Goal: Transaction & Acquisition: Purchase product/service

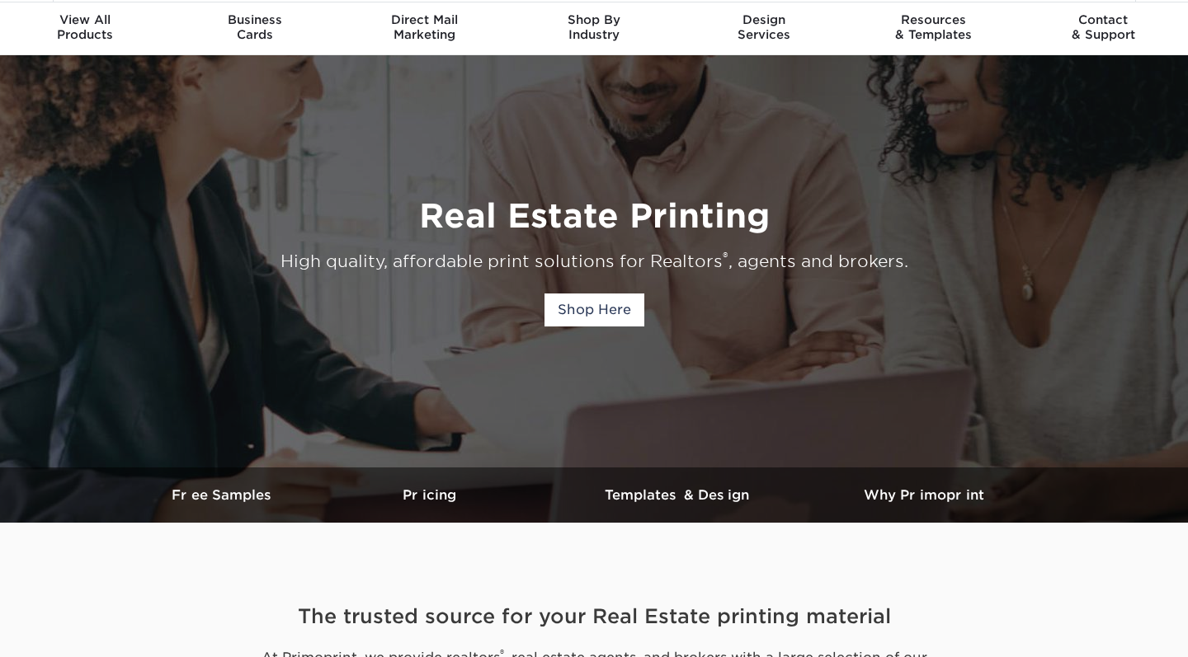
scroll to position [52, 0]
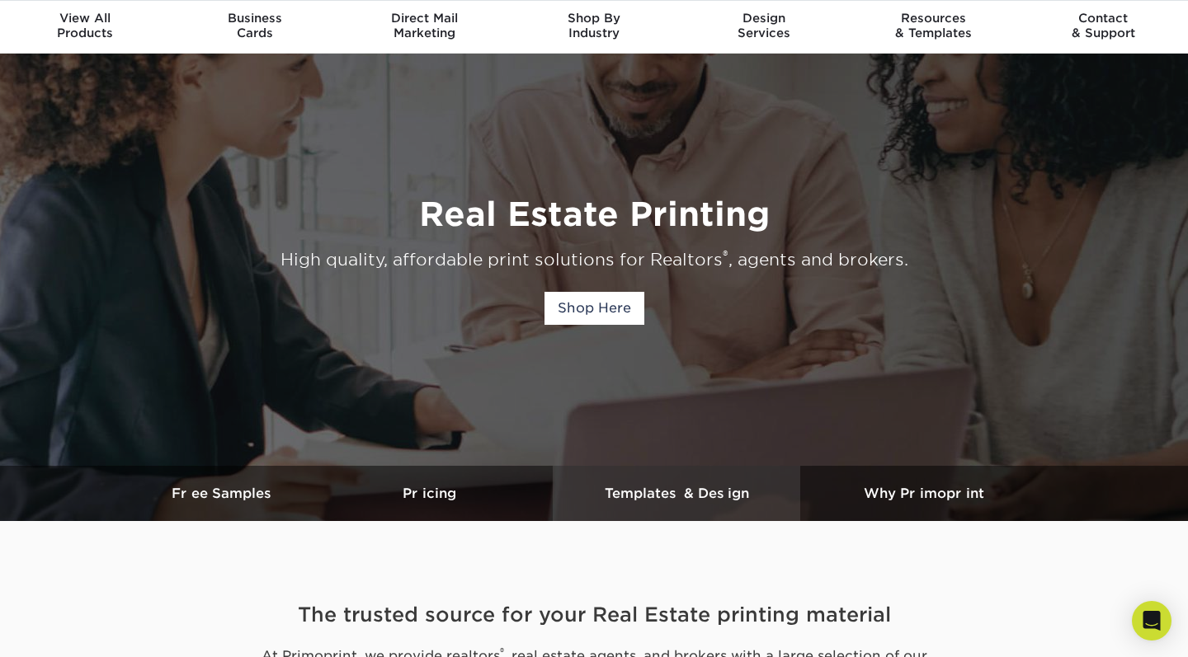
click at [627, 497] on h3 "Templates & Design" at bounding box center [676, 494] width 247 height 16
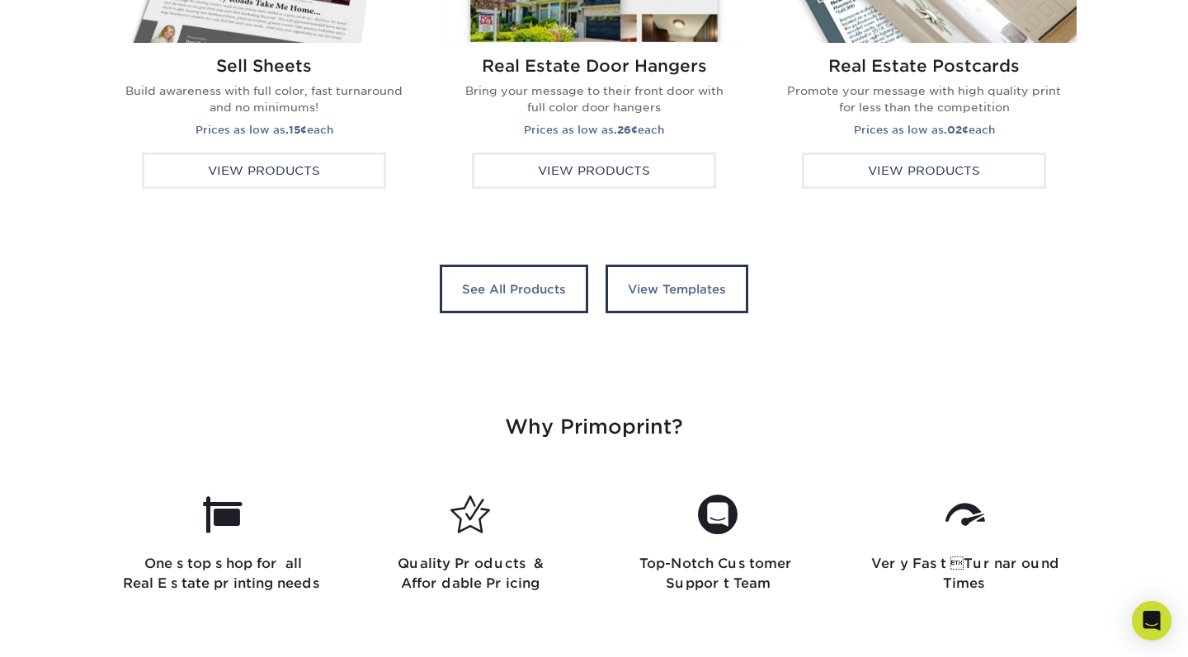
scroll to position [3328, 0]
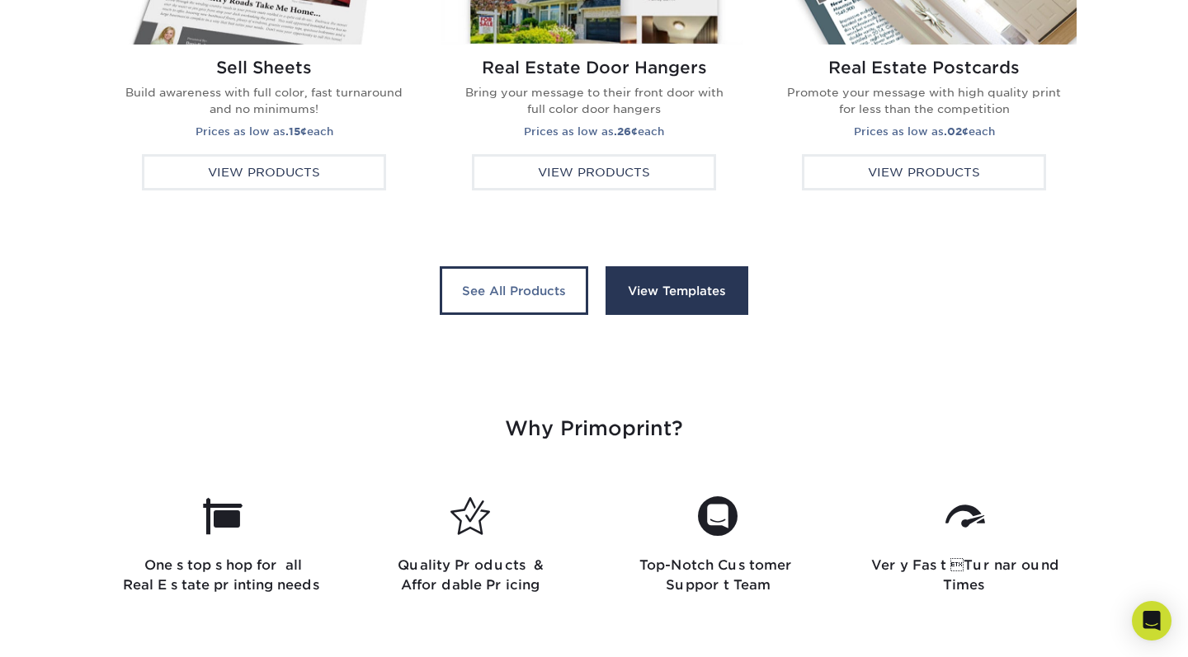
click at [685, 307] on link "View Templates" at bounding box center [676, 290] width 143 height 49
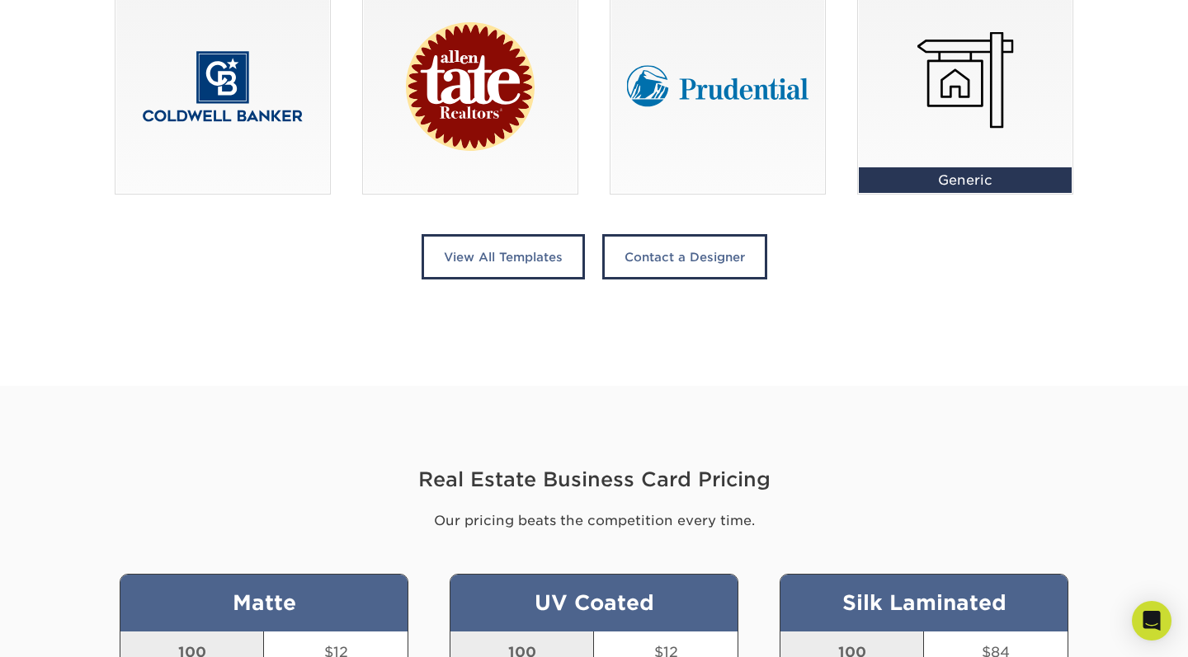
scroll to position [1482, 0]
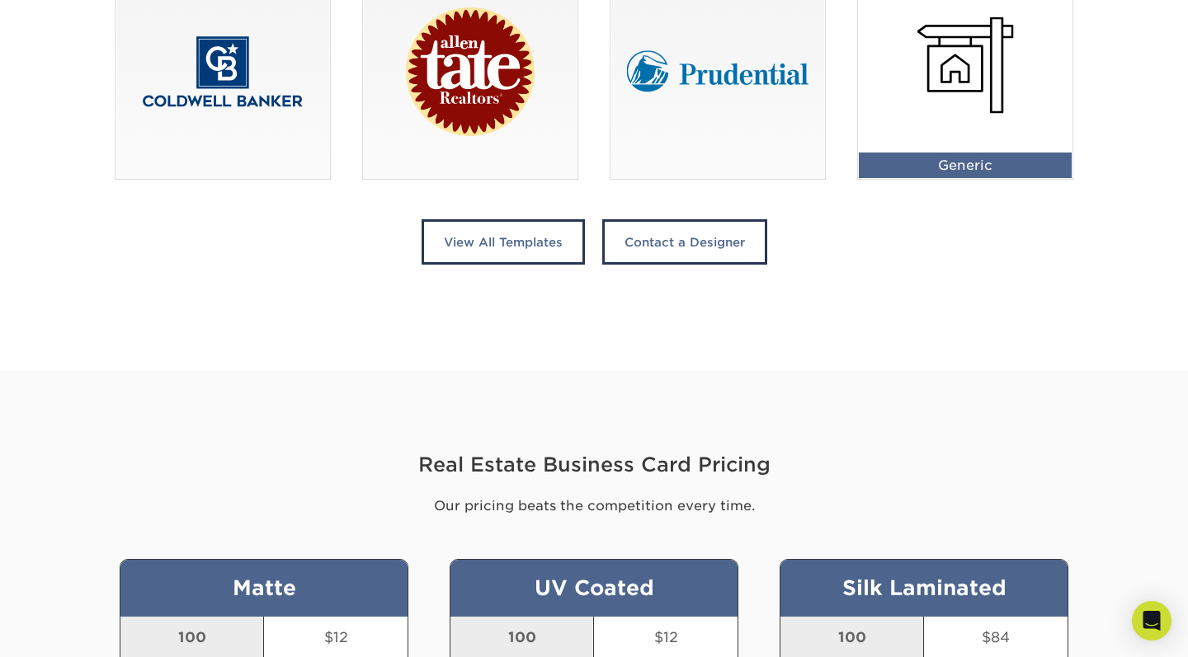
click at [958, 74] on div at bounding box center [965, 72] width 214 height 214
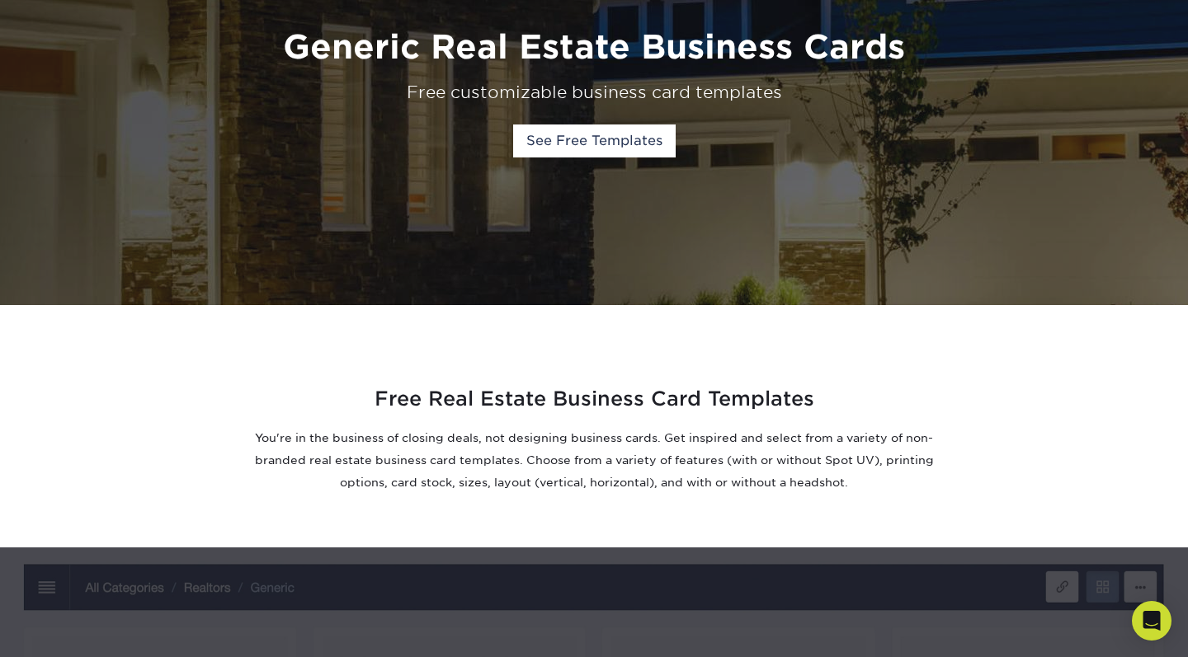
scroll to position [217, 0]
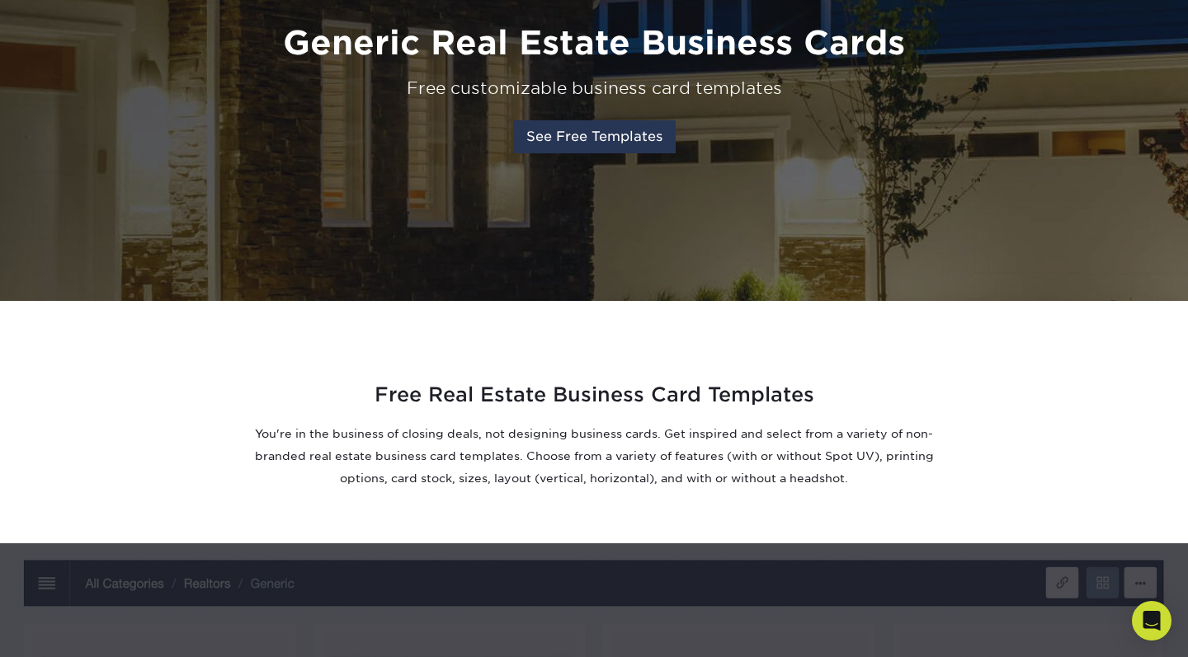
click at [603, 144] on link "See Free Templates" at bounding box center [594, 136] width 162 height 33
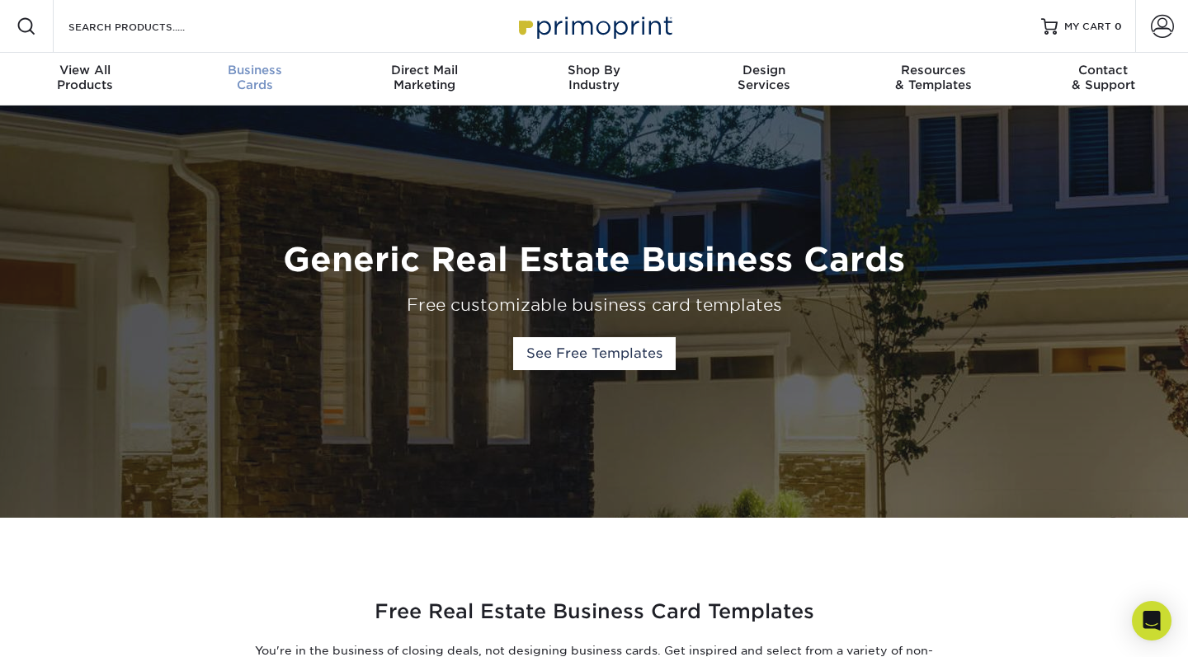
scroll to position [0, 0]
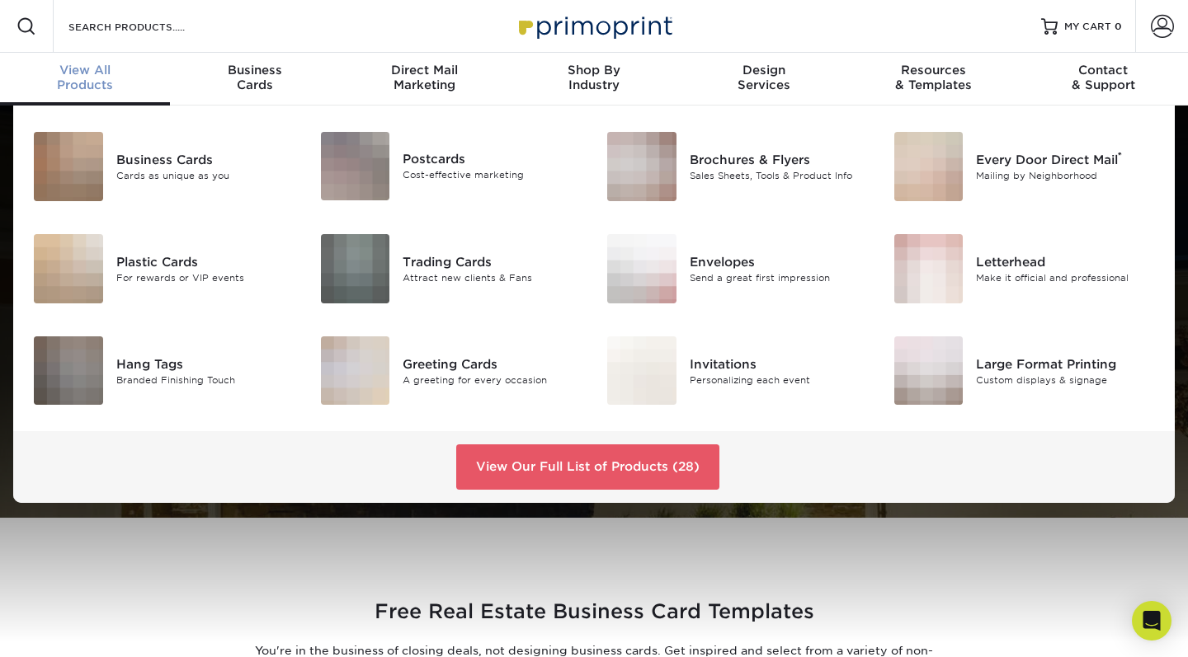
click at [80, 77] on span "View All" at bounding box center [85, 70] width 170 height 15
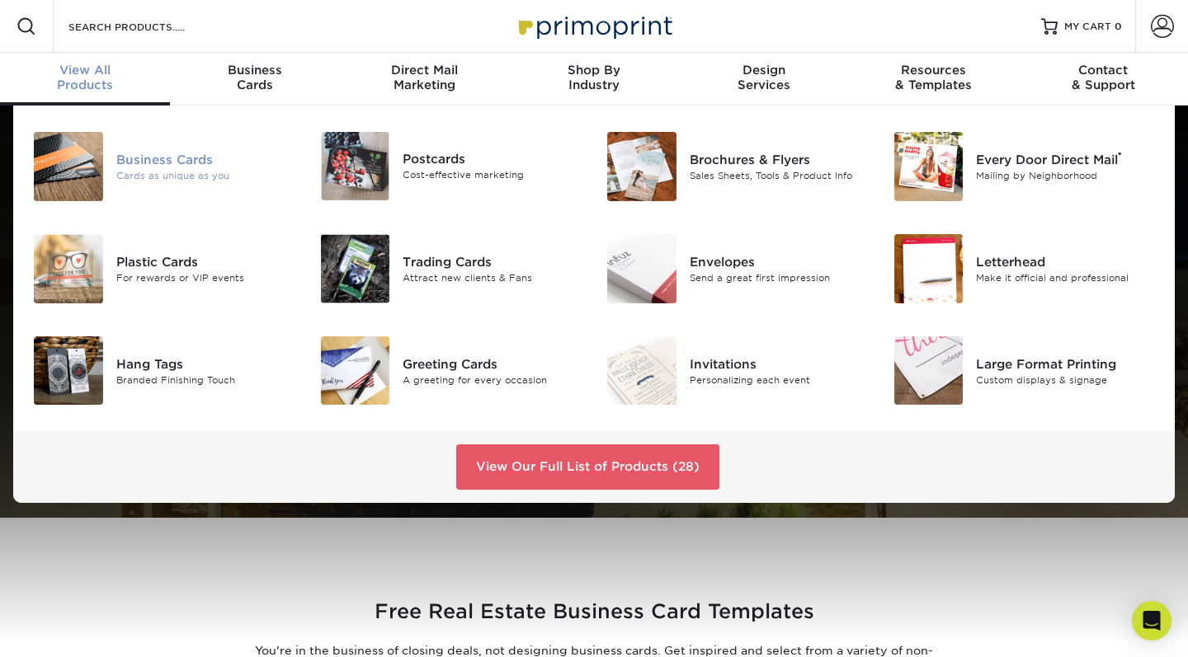
click at [145, 162] on div "Business Cards" at bounding box center [205, 160] width 179 height 18
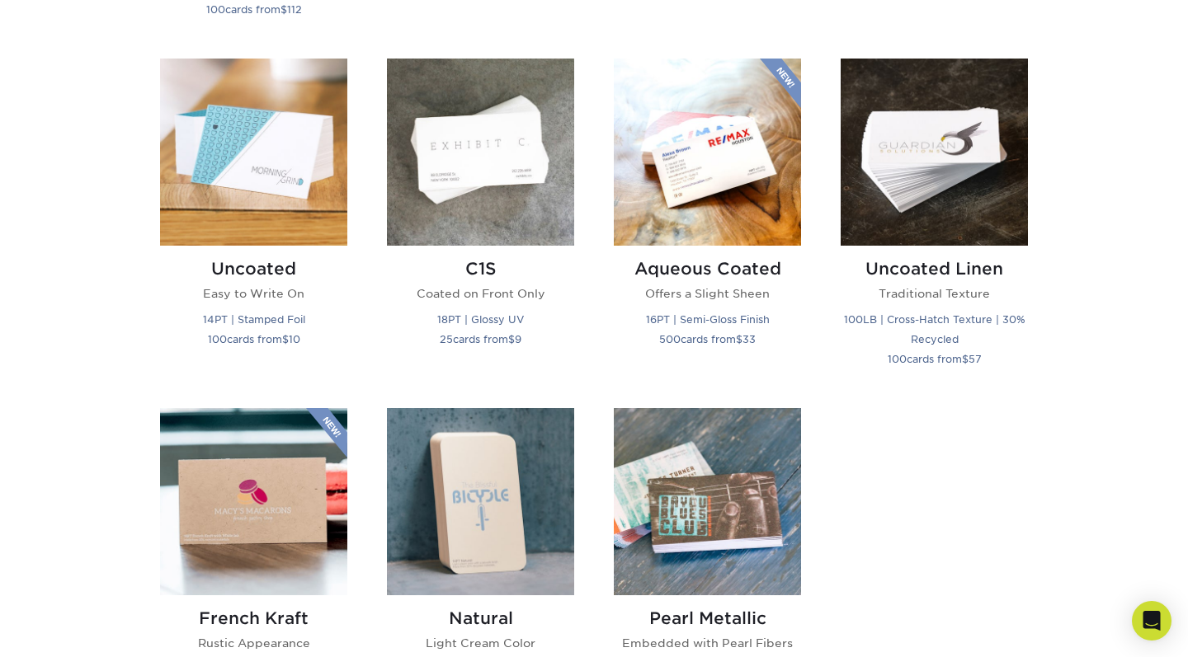
scroll to position [1177, 0]
